Goal: Information Seeking & Learning: Understand process/instructions

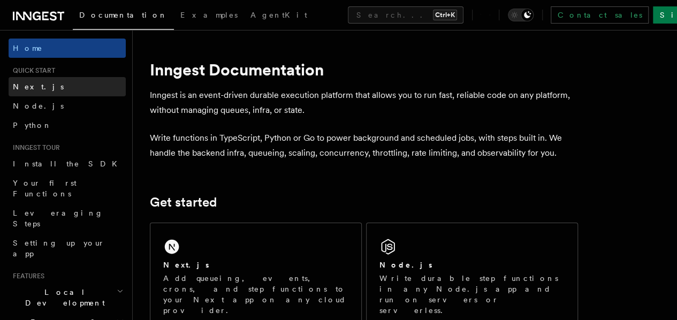
click at [36, 86] on link "Next.js" at bounding box center [67, 86] width 117 height 19
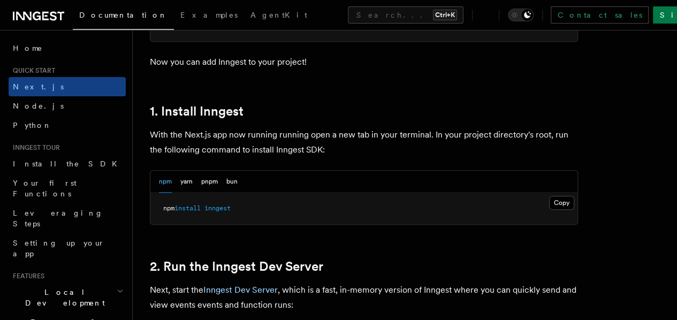
scroll to position [624, 0]
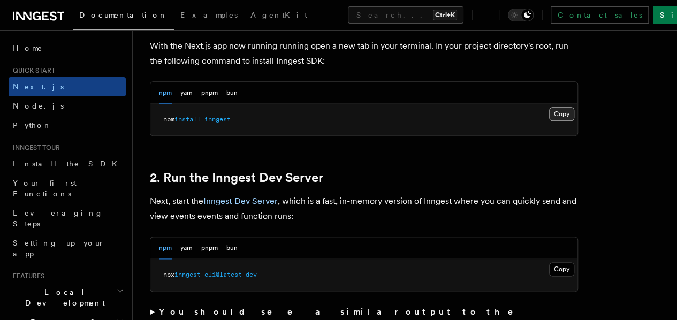
click at [549, 121] on button "Copy Copied" at bounding box center [561, 114] width 25 height 14
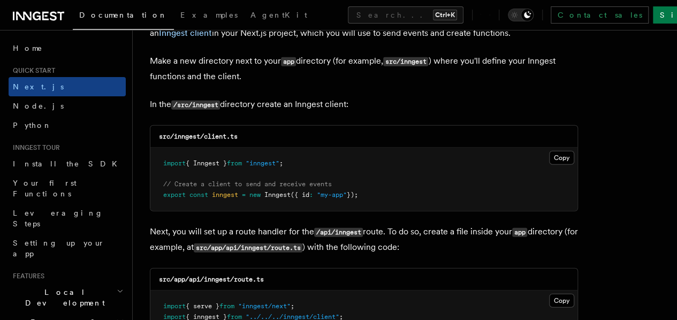
scroll to position [1339, 0]
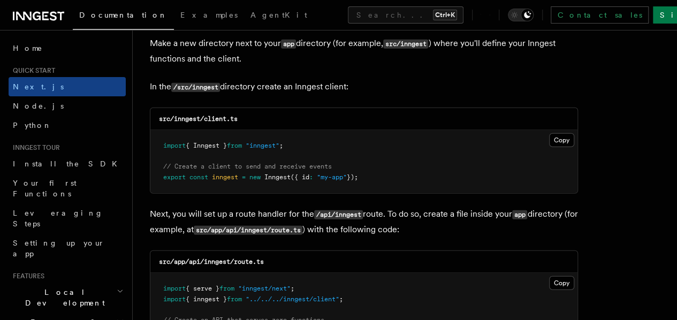
click at [186, 115] on code "src/inngest/client.ts" at bounding box center [198, 118] width 79 height 7
click at [184, 115] on code "src/inngest/client.ts" at bounding box center [198, 118] width 79 height 7
copy code "inngest"
click at [335, 146] on pre "import { Inngest } from "inngest" ; // Create a client to send and receive even…" at bounding box center [363, 161] width 427 height 63
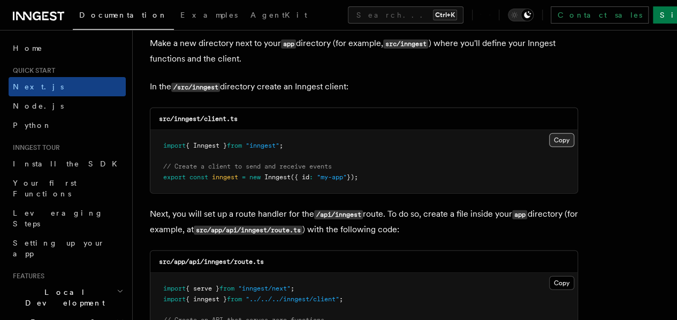
click at [549, 133] on button "Copy Copied" at bounding box center [561, 140] width 25 height 14
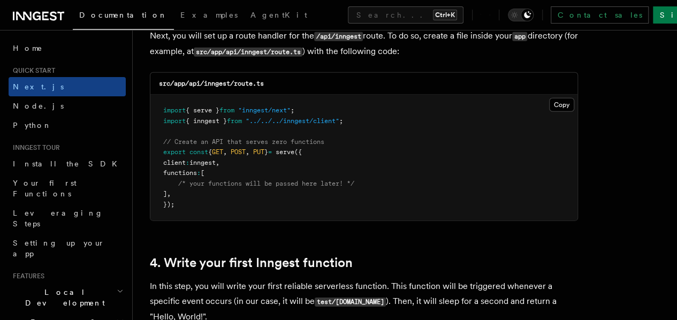
click at [224, 80] on code "src/app/api/inngest/route.ts" at bounding box center [211, 83] width 105 height 7
copy code "inngest"
click at [511, 117] on pre "import { serve } from "inngest/next" ; import { inngest } from "../../../innges…" at bounding box center [363, 158] width 427 height 126
click at [549, 98] on button "Copy Copied" at bounding box center [561, 105] width 25 height 14
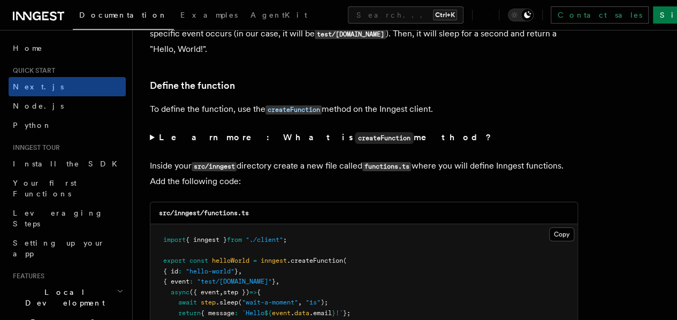
scroll to position [1874, 0]
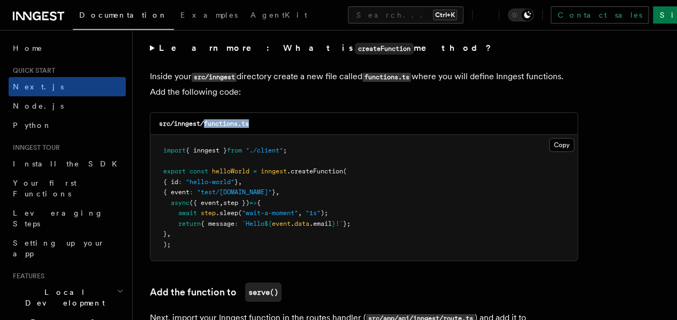
drag, startPoint x: 205, startPoint y: 112, endPoint x: 263, endPoint y: 113, distance: 58.4
click at [263, 113] on div "src/inngest/functions.ts" at bounding box center [363, 124] width 427 height 22
copy code "functions.ts"
click at [516, 148] on pre "import { inngest } from "./client" ; export const helloWorld = inngest .createF…" at bounding box center [363, 198] width 427 height 126
click at [549, 138] on button "Copy Copied" at bounding box center [561, 145] width 25 height 14
